Goal: Task Accomplishment & Management: Manage account settings

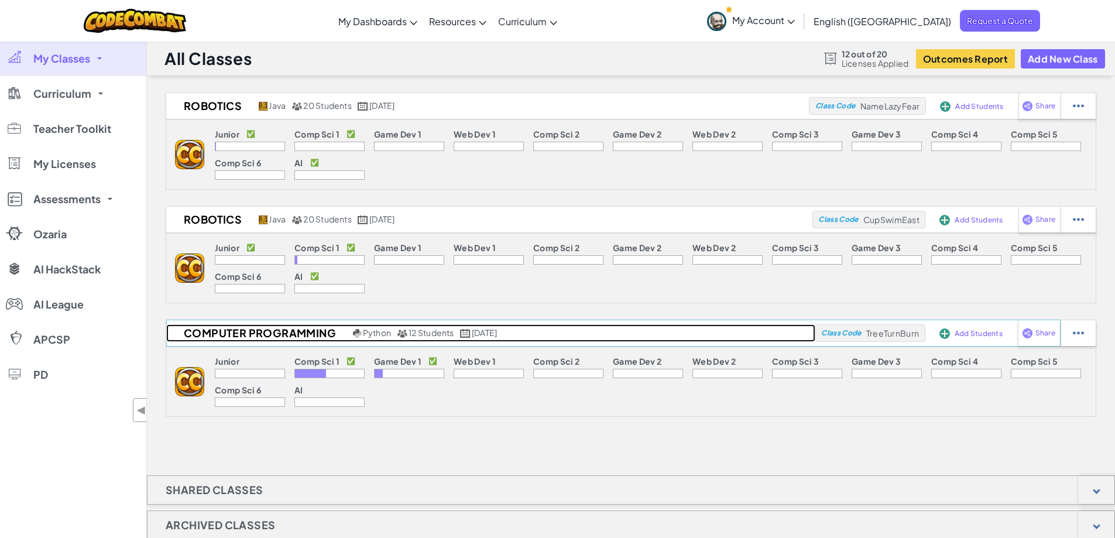
click at [241, 328] on h2 "Computer Programming" at bounding box center [258, 333] width 184 height 18
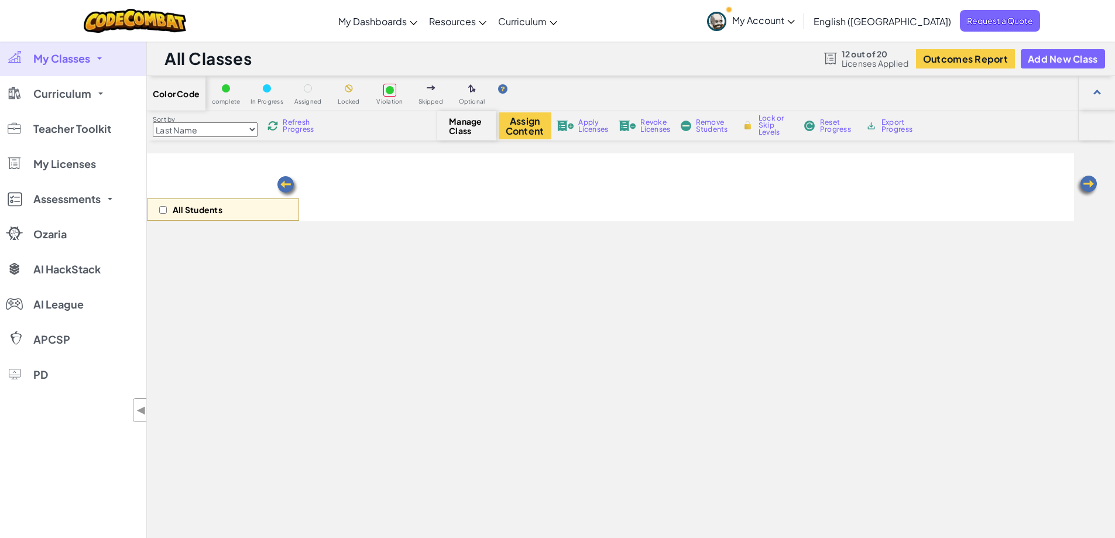
select select "560f1a9f22961295f9427742"
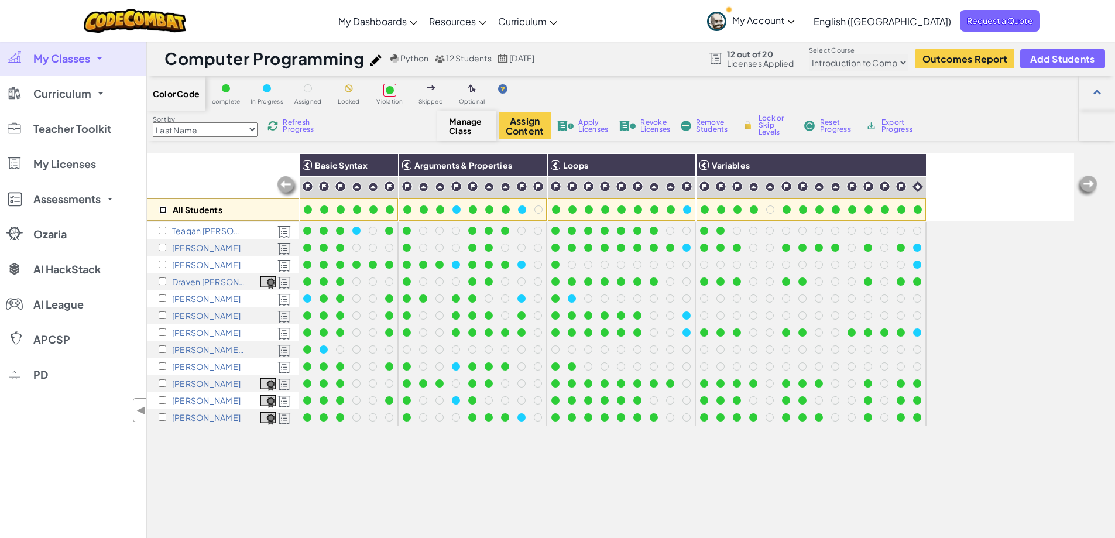
click at [164, 210] on input "checkbox" at bounding box center [163, 210] width 8 height 8
checkbox input "true"
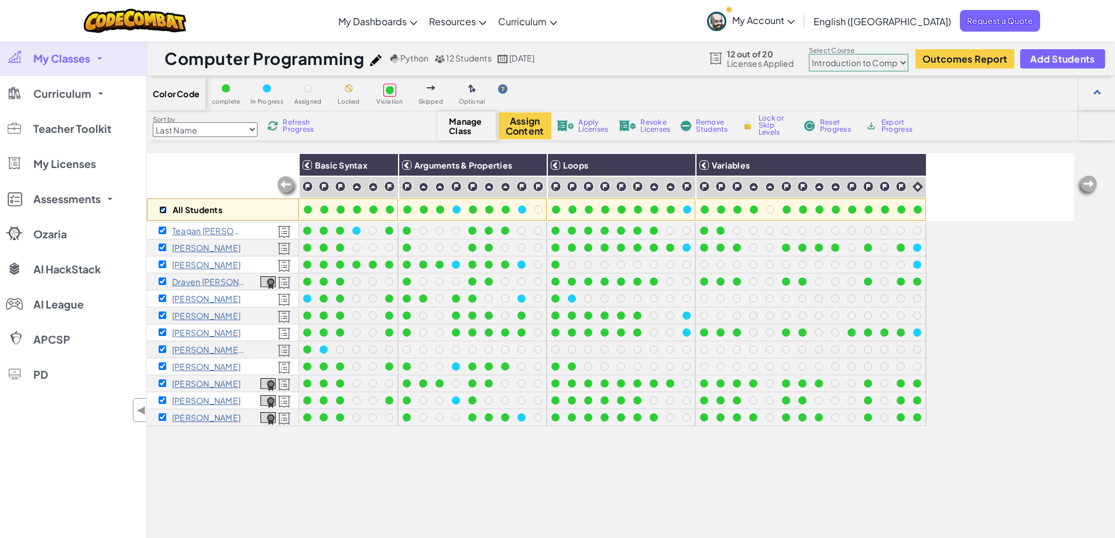
checkbox input "true"
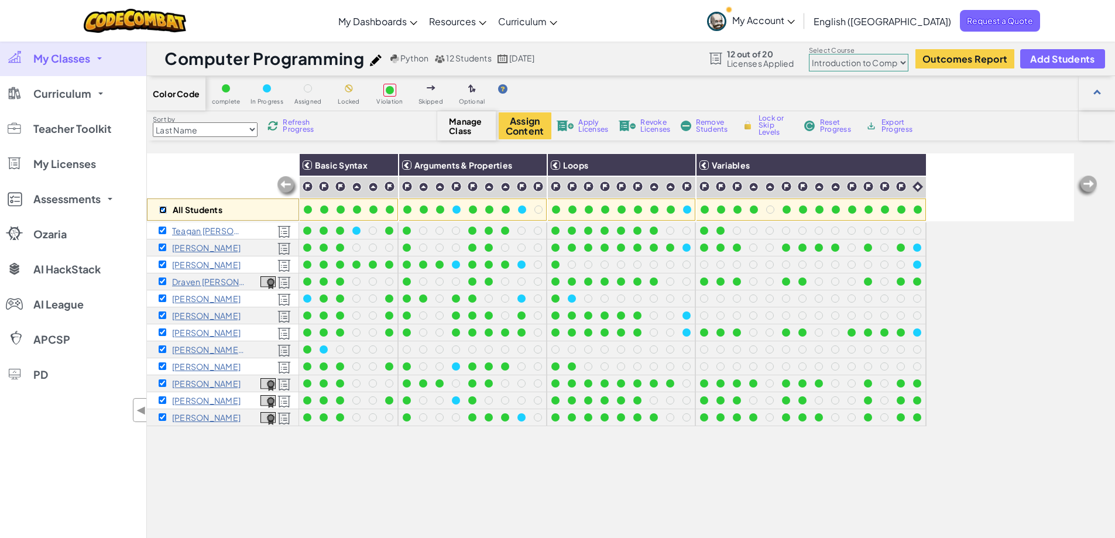
checkbox input "true"
click at [510, 129] on button "Assign Content" at bounding box center [525, 125] width 53 height 27
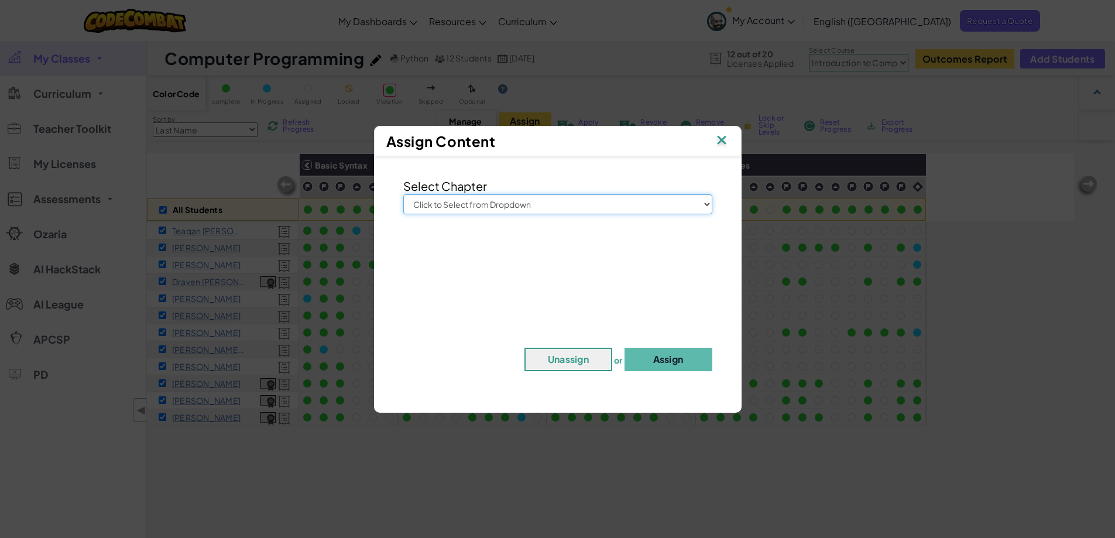
click at [705, 205] on select "Click to Select from Dropdown Junior Introduction to Computer Science Game Deve…" at bounding box center [557, 204] width 309 height 20
select select "Game Development 1"
click at [403, 194] on select "Click to Select from Dropdown Junior Introduction to Computer Science Game Deve…" at bounding box center [557, 204] width 309 height 20
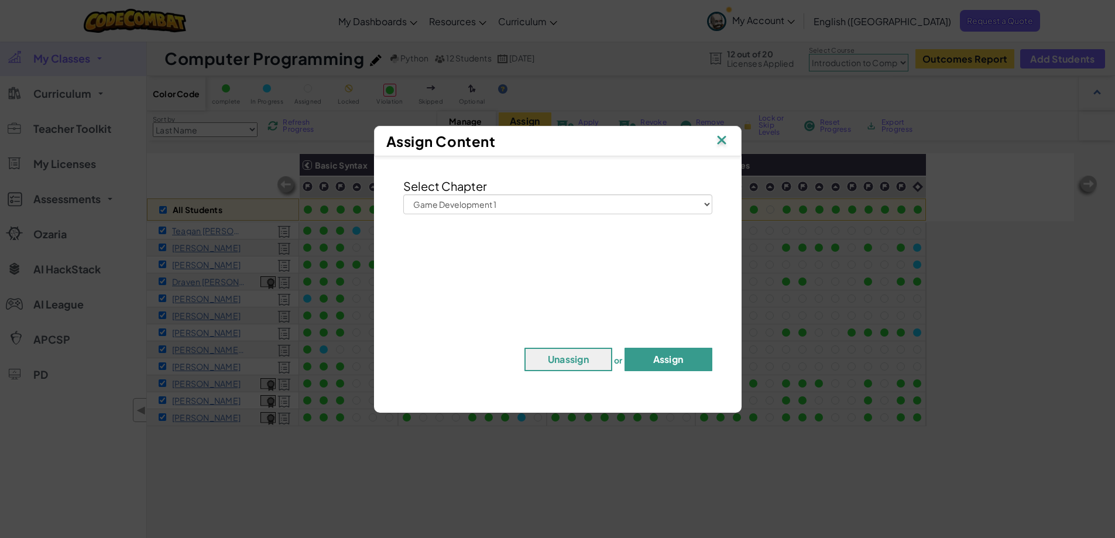
click at [660, 364] on button "Assign" at bounding box center [668, 359] width 88 height 23
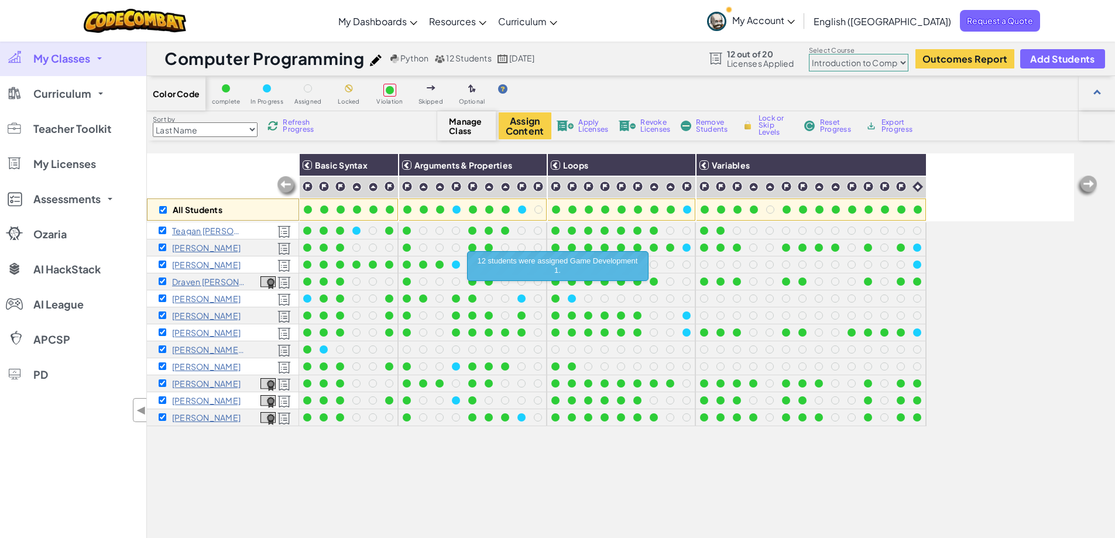
click at [983, 283] on div "All Students Basic Syntax Arguments & Properties Loops Variables Teagan [PERSON…" at bounding box center [610, 392] width 927 height 479
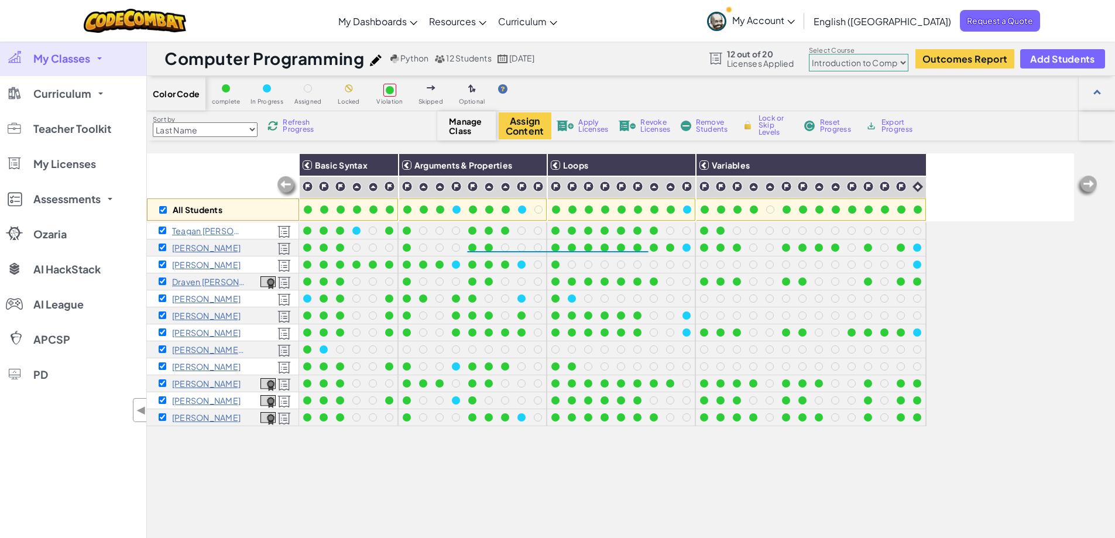
click at [78, 56] on span "My Classes" at bounding box center [61, 58] width 57 height 11
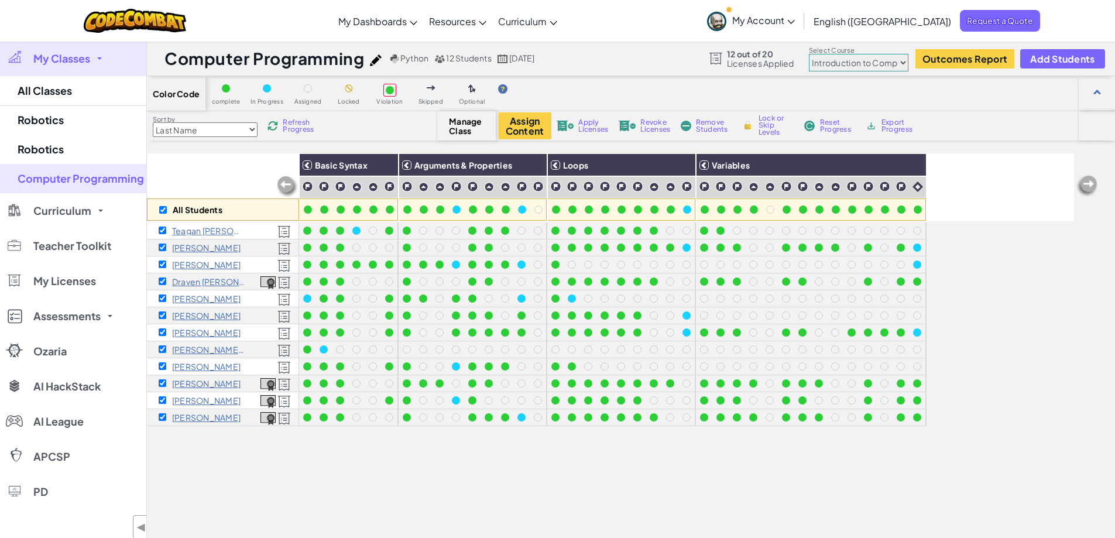
click at [1032, 306] on div "All Students Basic Syntax Arguments & Properties Loops Variables Teagan [PERSON…" at bounding box center [610, 392] width 927 height 479
